Goal: Find specific page/section: Find specific page/section

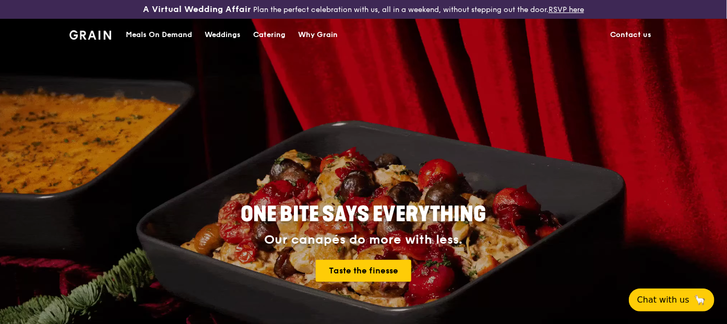
click at [640, 34] on link "Contact us" at bounding box center [631, 34] width 54 height 31
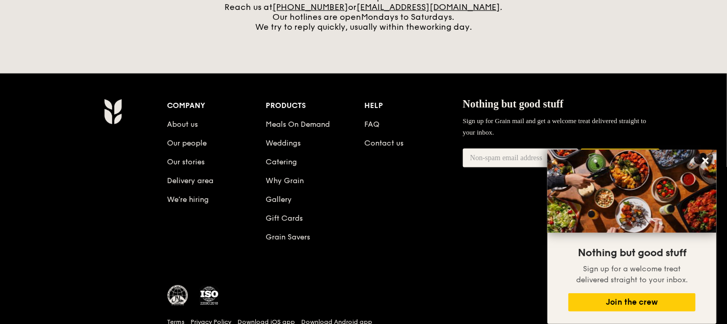
scroll to position [522, 0]
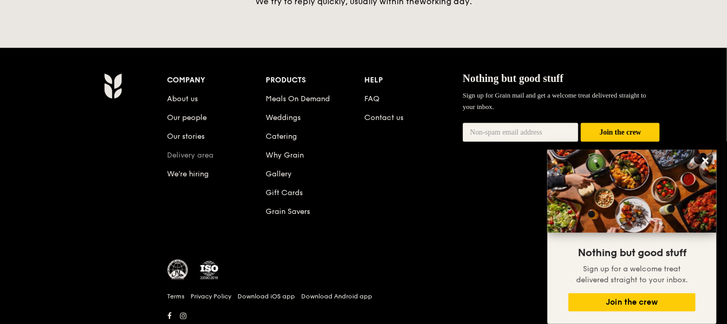
click at [195, 151] on link "Delivery area" at bounding box center [191, 155] width 46 height 9
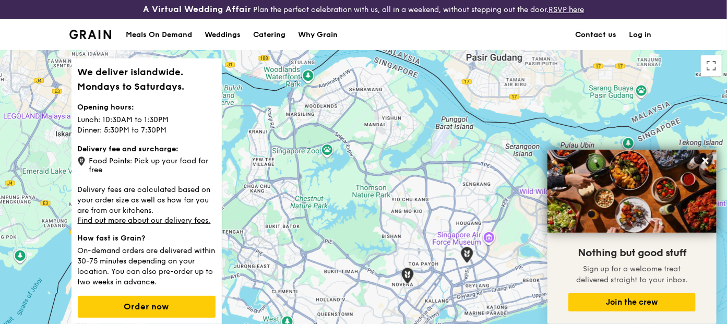
click at [600, 32] on link "Contact us" at bounding box center [596, 34] width 54 height 31
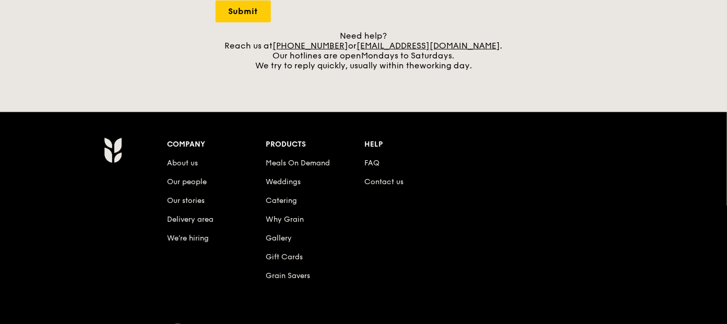
scroll to position [552, 0]
